Goal: Book appointment/travel/reservation

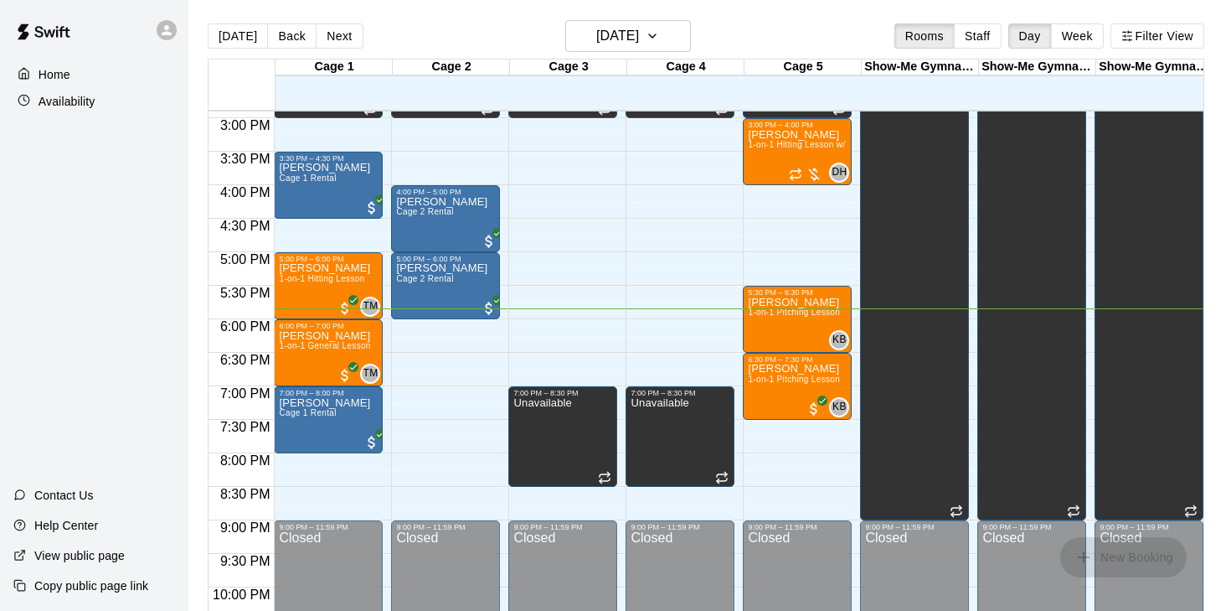
scroll to position [990, 0]
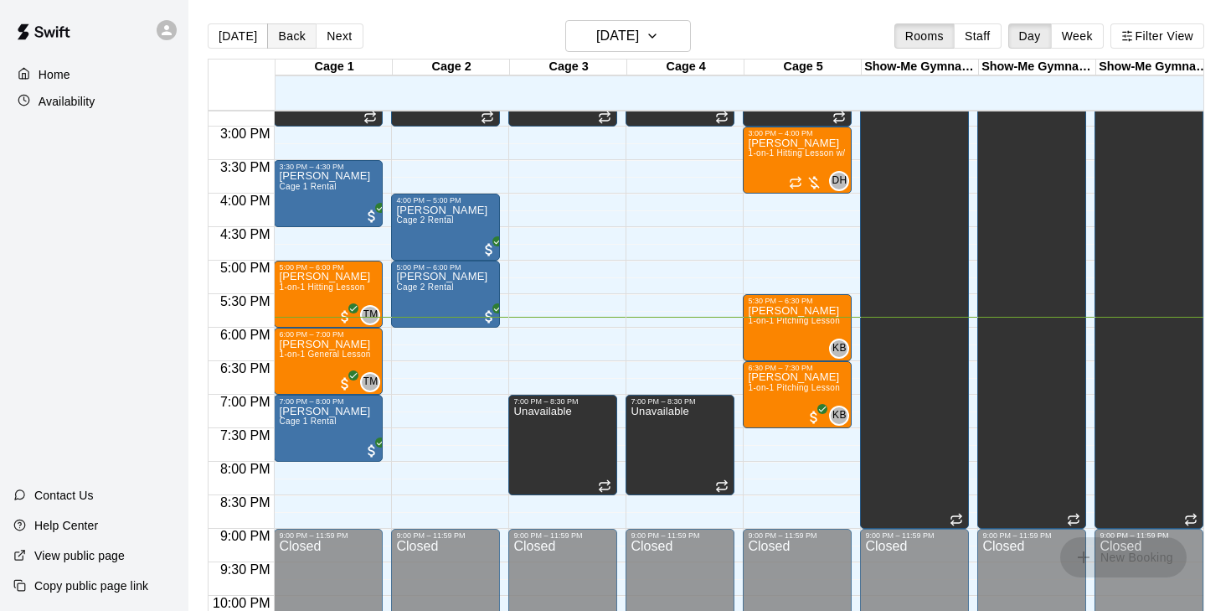
click at [276, 36] on button "Back" at bounding box center [291, 35] width 49 height 25
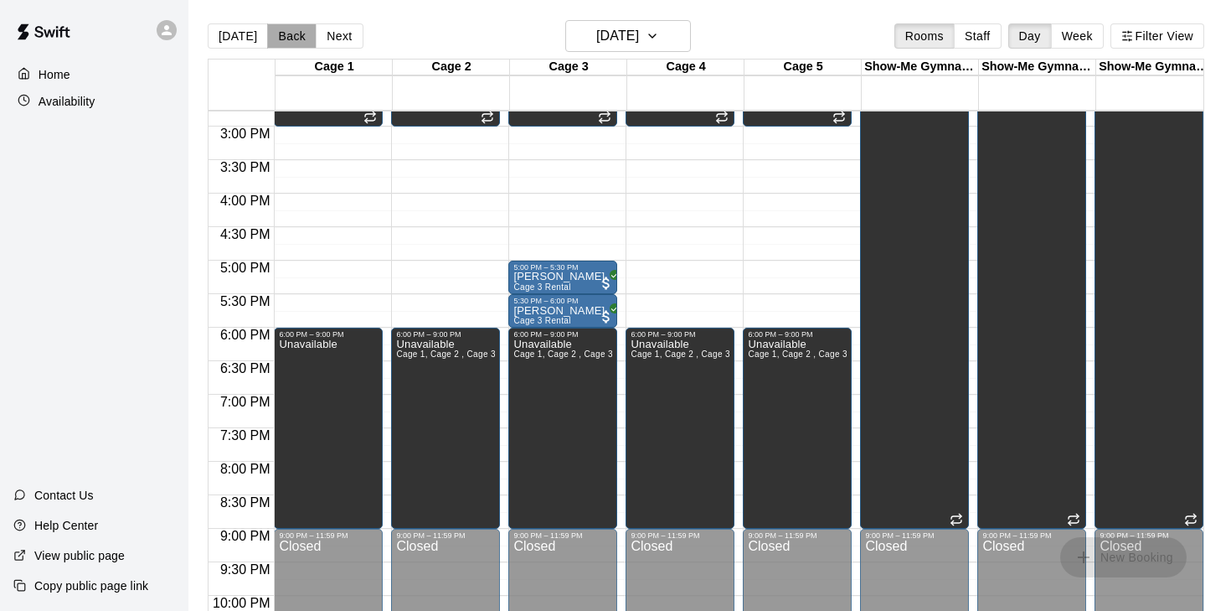
click at [278, 33] on button "Back" at bounding box center [291, 35] width 49 height 25
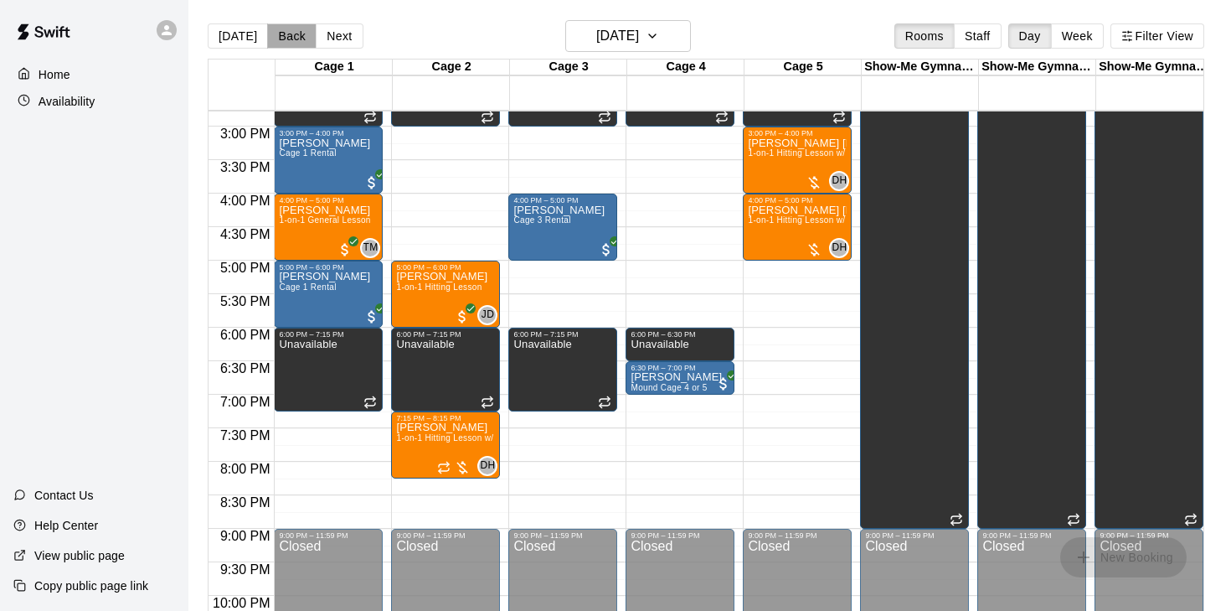
click at [278, 30] on button "Back" at bounding box center [291, 35] width 49 height 25
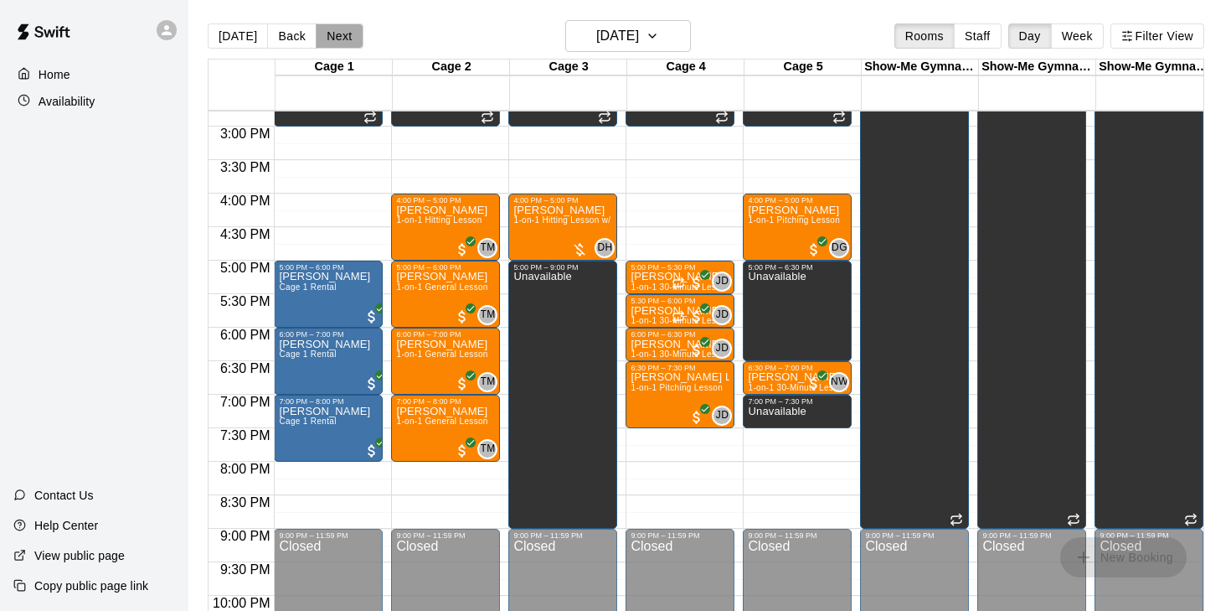
click at [337, 39] on button "Next" at bounding box center [339, 35] width 47 height 25
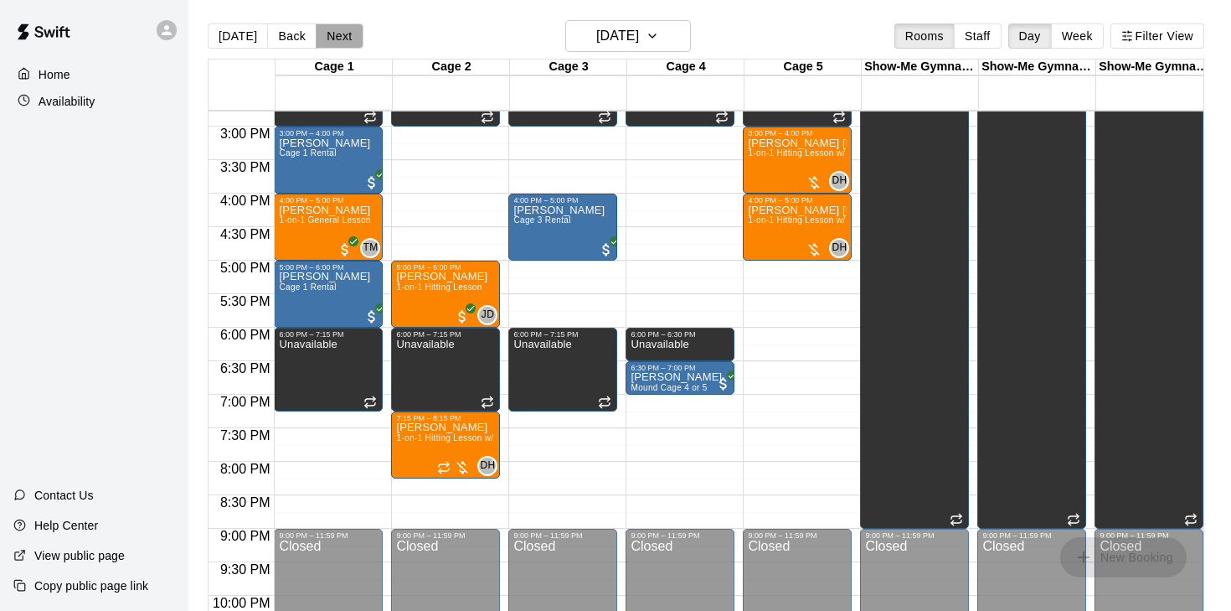
click at [337, 39] on button "Next" at bounding box center [339, 35] width 47 height 25
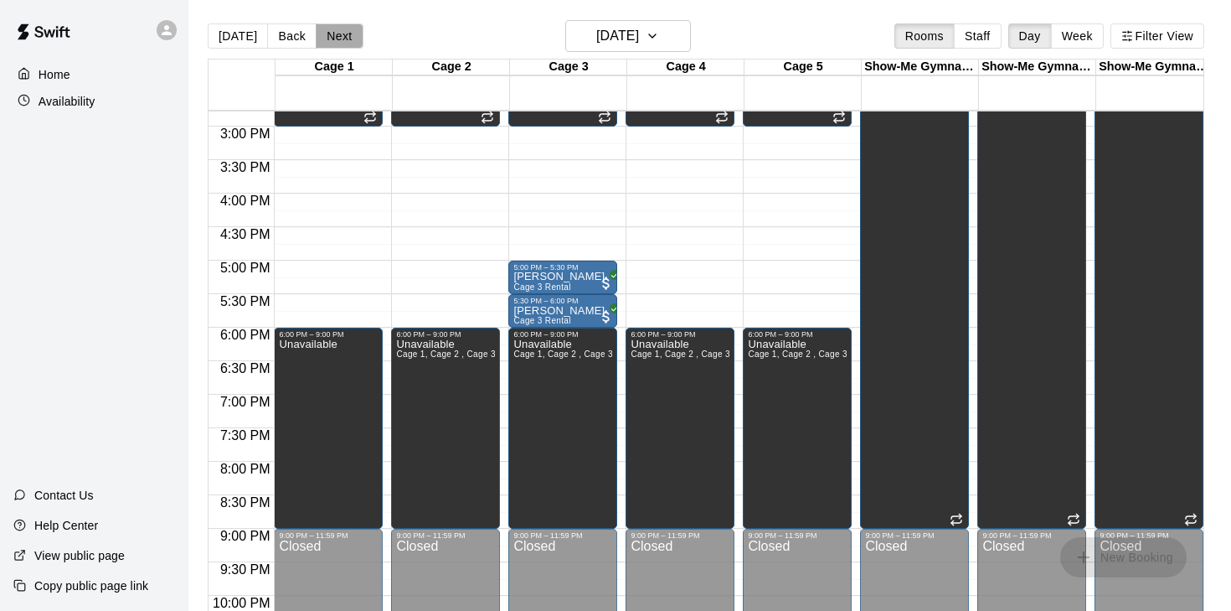
click at [337, 39] on button "Next" at bounding box center [339, 35] width 47 height 25
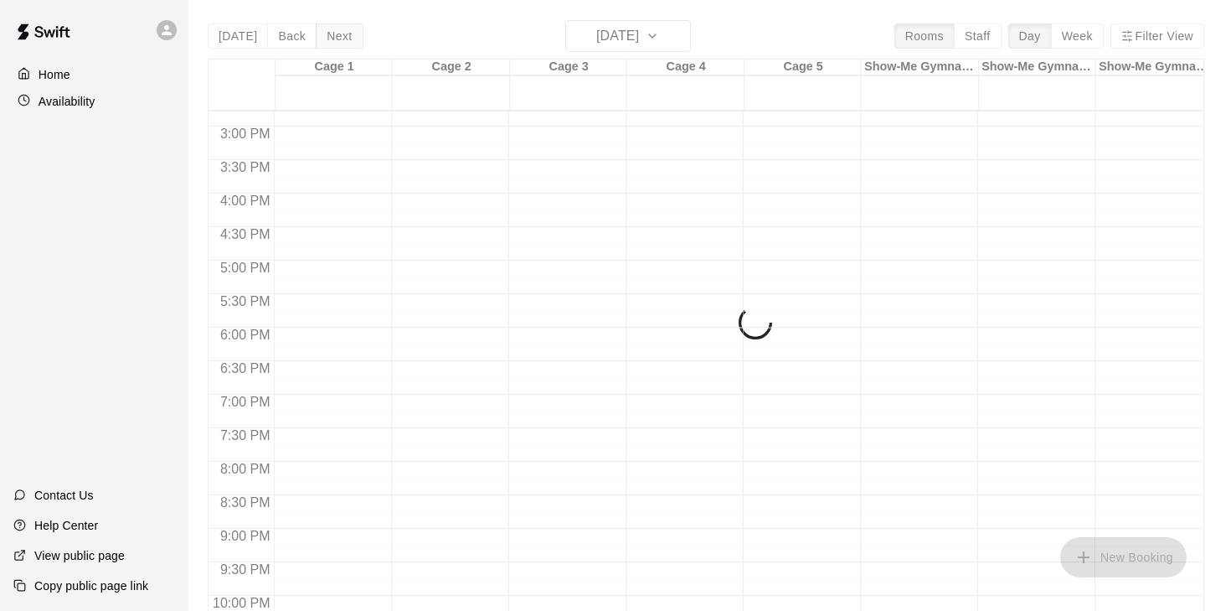
click at [337, 39] on div "[DATE] Back [DATE][DATE] Rooms Staff Day Week Filter View Cage 1 12 Fri Cage 2 …" at bounding box center [706, 325] width 997 height 611
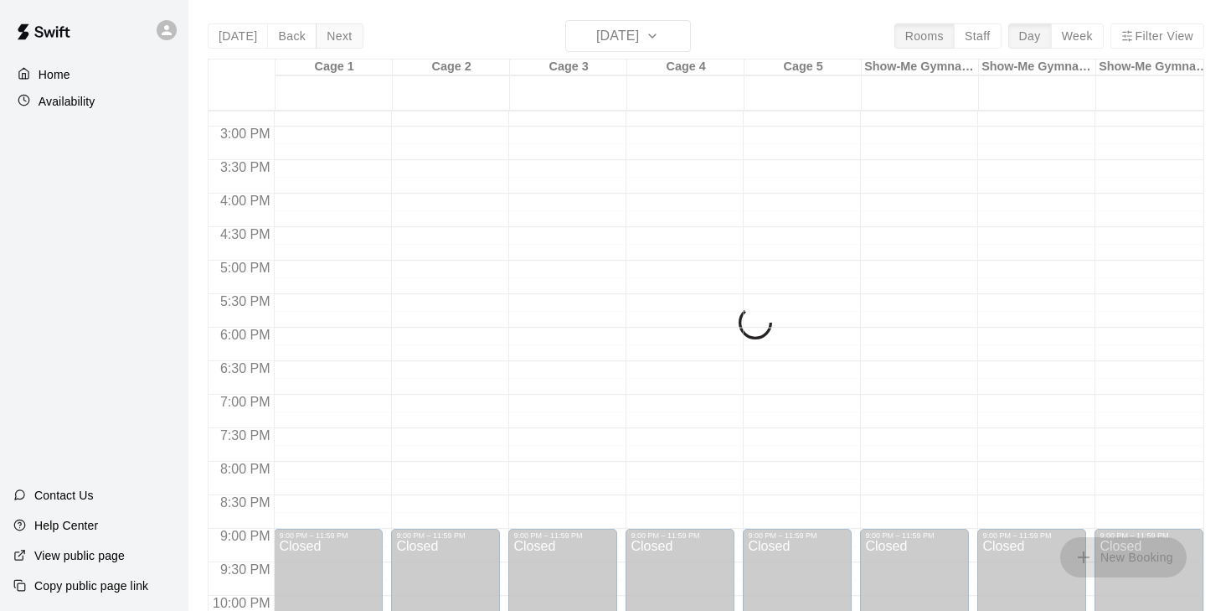
click at [337, 39] on div "[DATE] Back [DATE][DATE] Rooms Staff Day Week Filter View Cage 1 12 Fri Cage 2 …" at bounding box center [706, 325] width 997 height 611
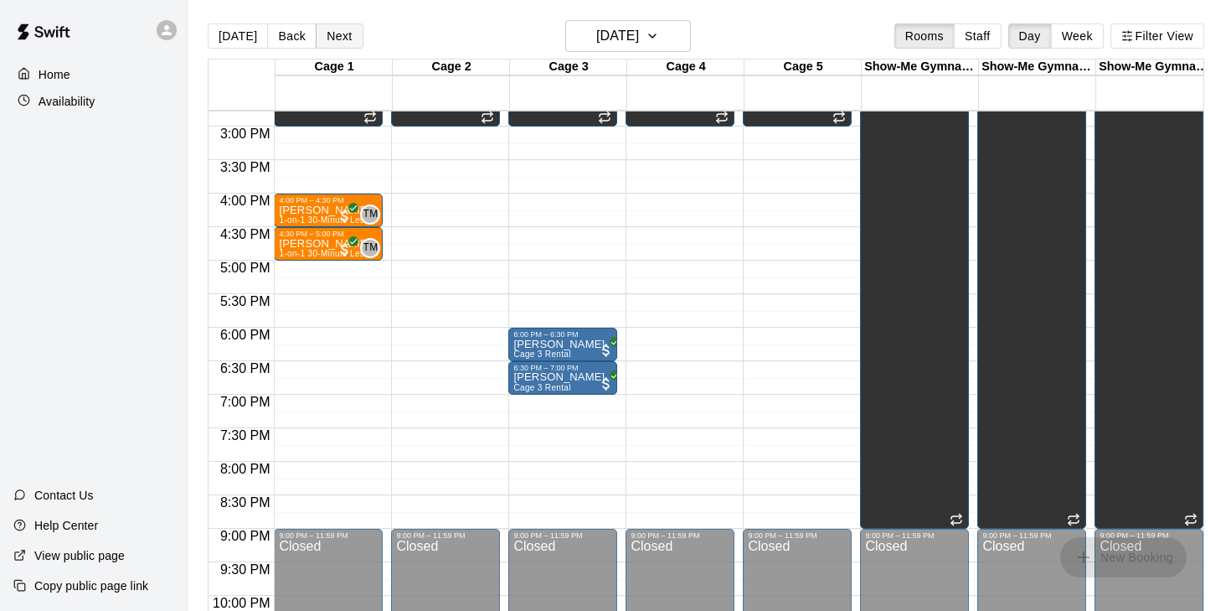
click at [336, 40] on button "Next" at bounding box center [339, 35] width 47 height 25
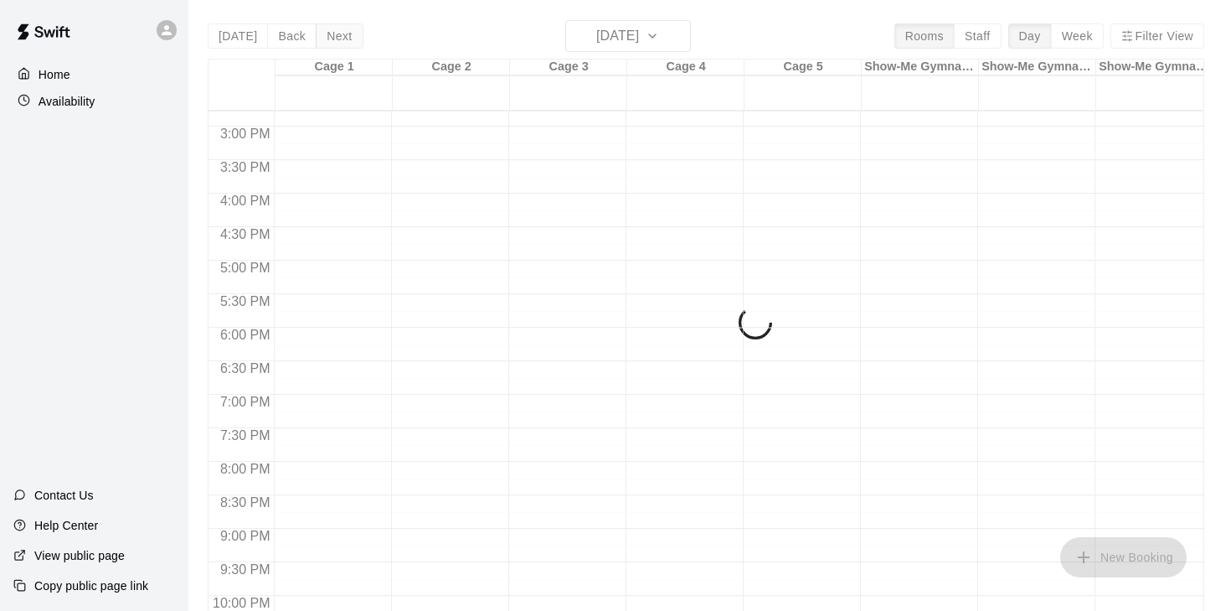
click at [336, 40] on div "[DATE] Back [DATE][DATE] Rooms Staff Day Week Filter View Cage 1 13 Sat Cage 2 …" at bounding box center [706, 325] width 997 height 611
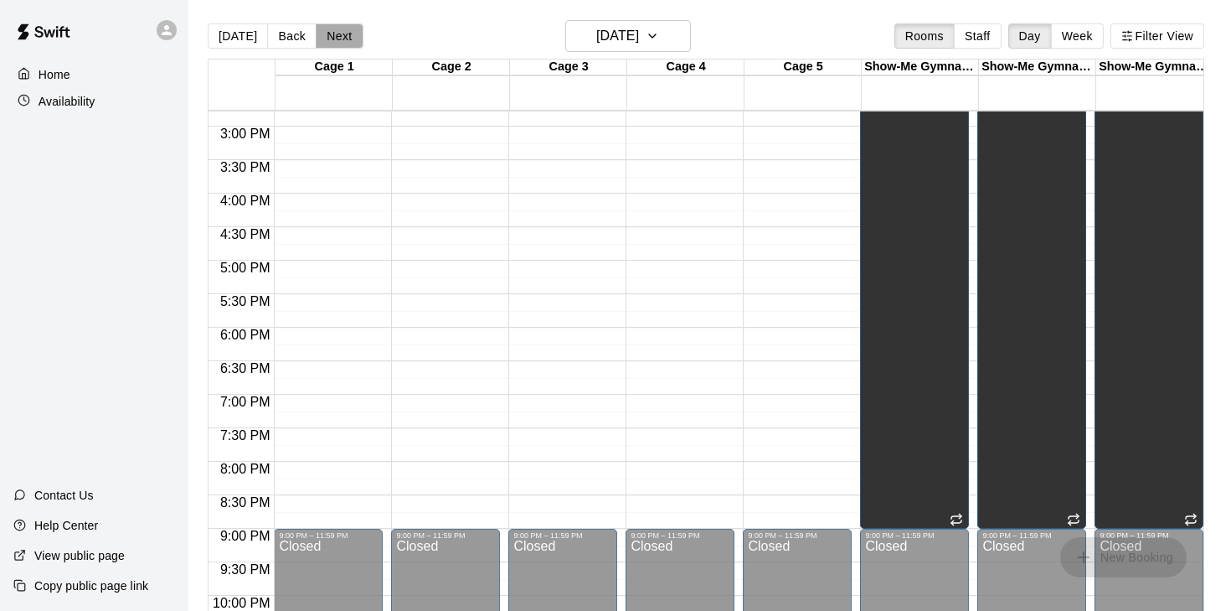
click at [336, 40] on button "Next" at bounding box center [339, 35] width 47 height 25
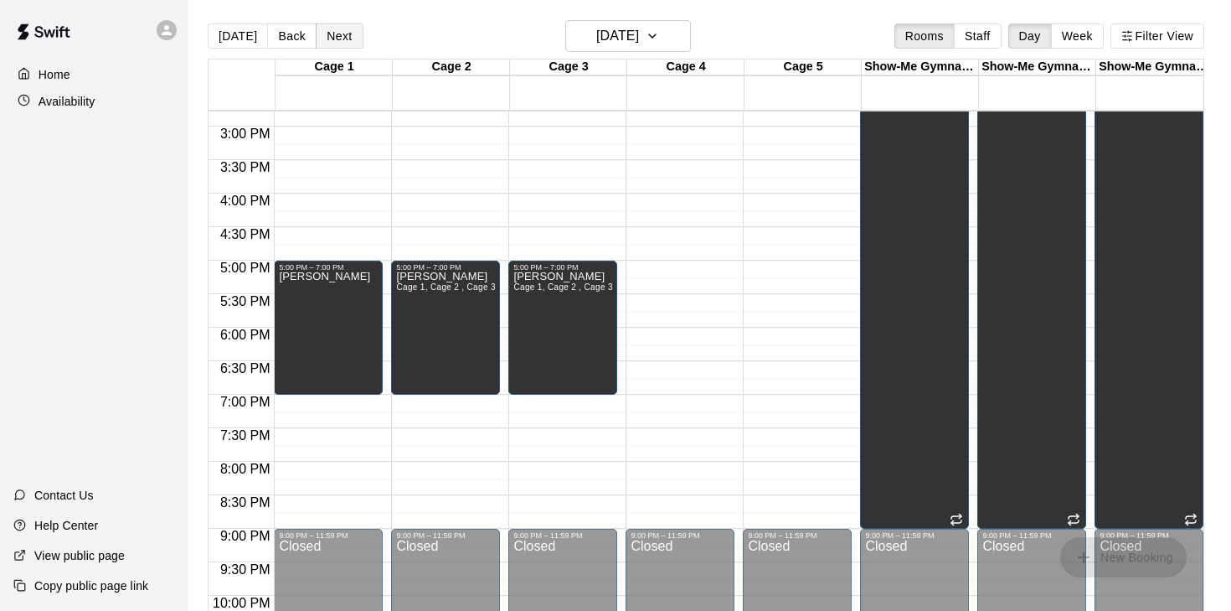
click at [336, 40] on button "Next" at bounding box center [339, 35] width 47 height 25
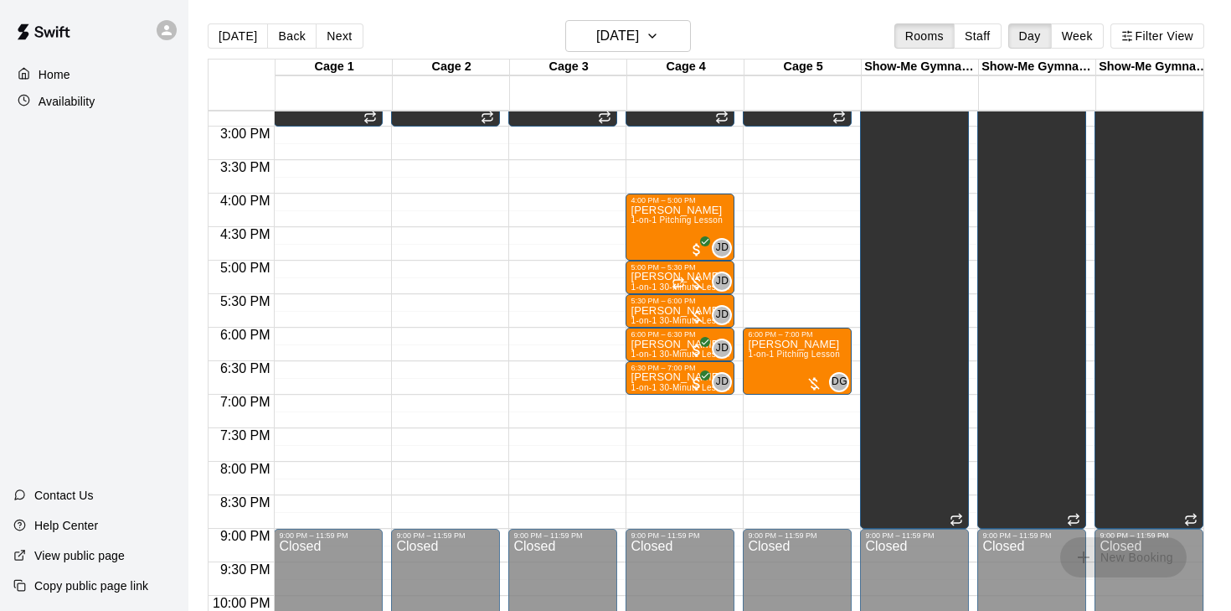
click at [697, 285] on div at bounding box center [689, 283] width 34 height 17
click at [658, 324] on span "1-on-1 30-Minute Lesson" at bounding box center [681, 320] width 100 height 9
